Goal: Check status: Check status

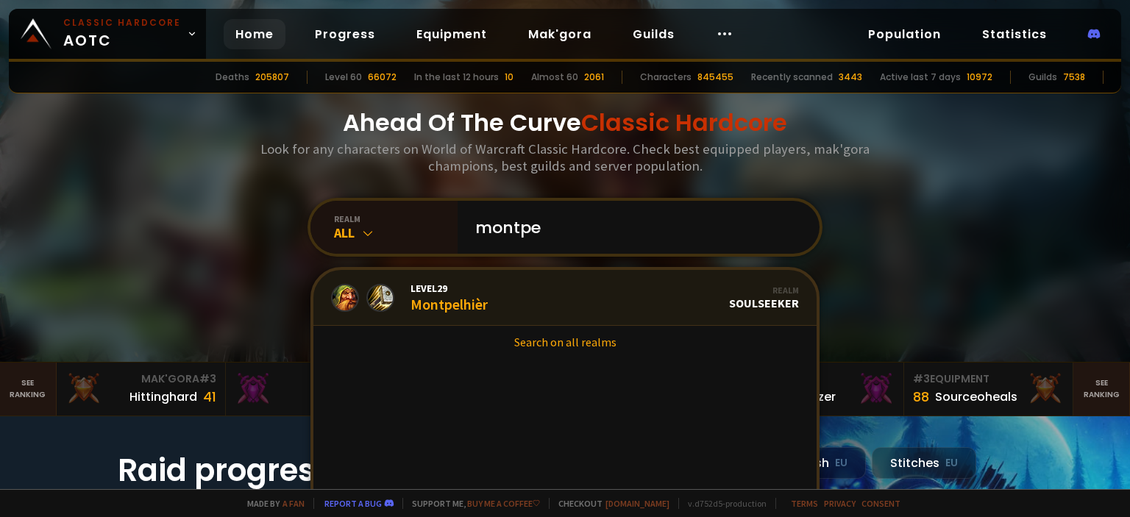
type input "montpe"
click at [647, 285] on link "Level 29 Montpelhièr Realm Soulseeker" at bounding box center [564, 298] width 503 height 56
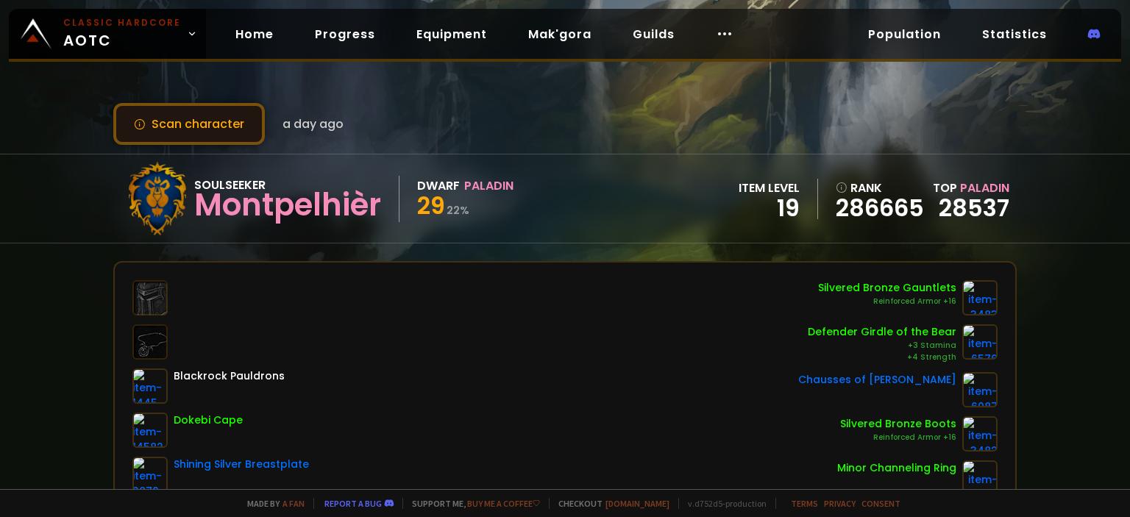
click at [156, 118] on button "Scan character" at bounding box center [189, 124] width 152 height 42
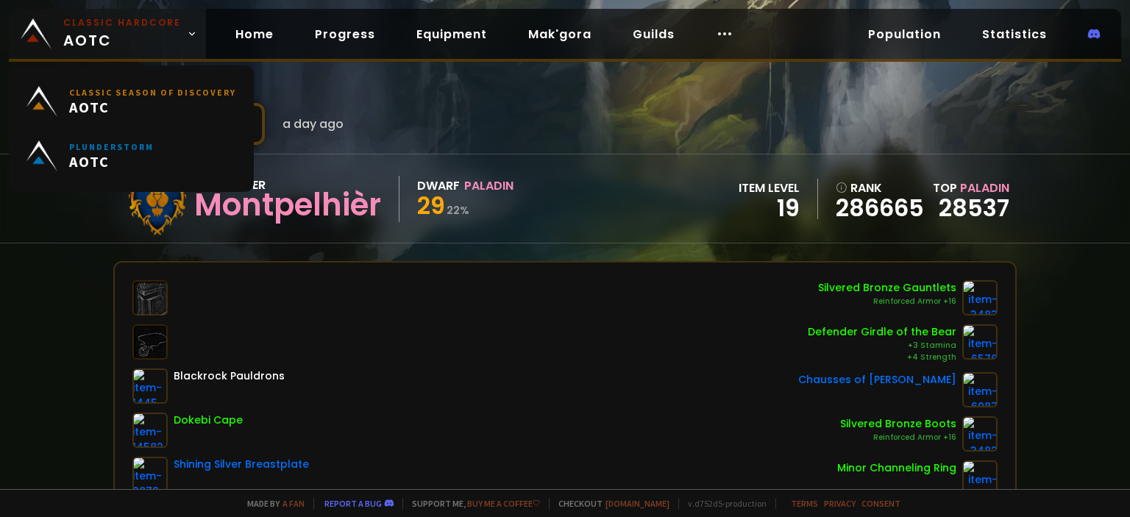
click at [124, 32] on span "Classic Hardcore AOTC" at bounding box center [122, 33] width 118 height 35
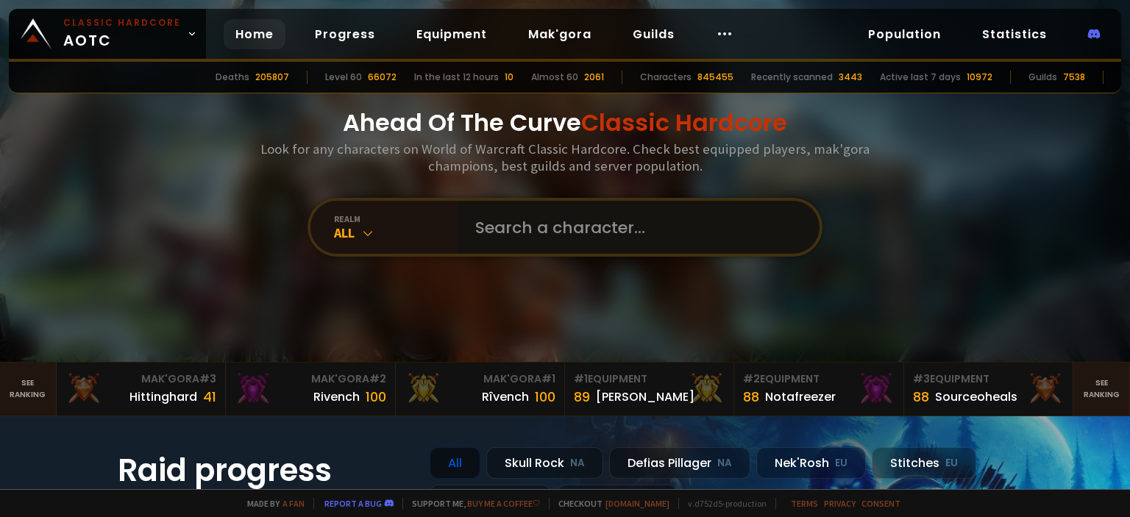
click at [556, 234] on input "text" at bounding box center [633, 227] width 335 height 53
type input "o"
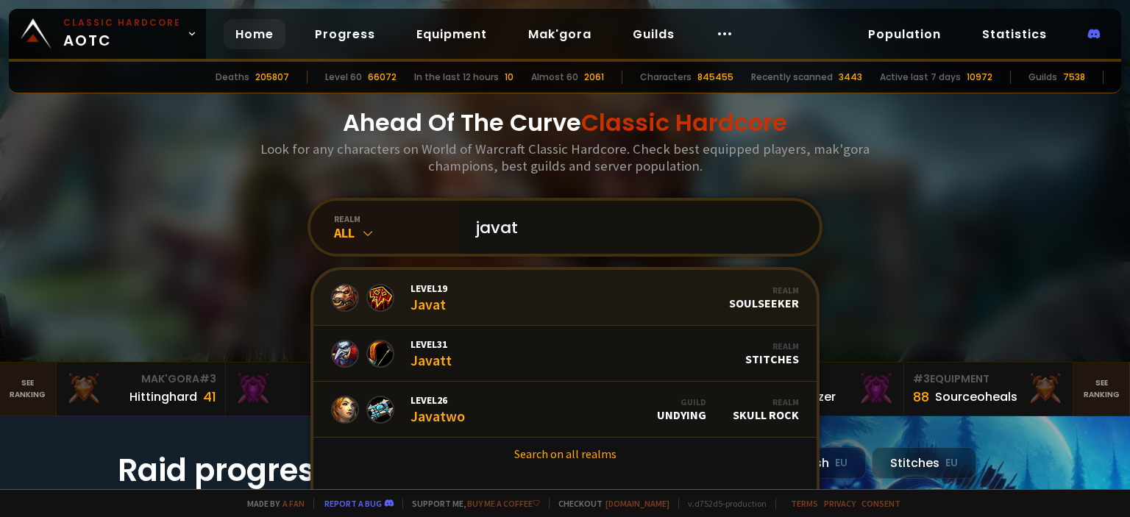
type input "javat"
click at [503, 305] on link "Level 19 Javat Realm Soulseeker" at bounding box center [564, 298] width 503 height 56
